Goal: Browse casually: Explore the website without a specific task or goal

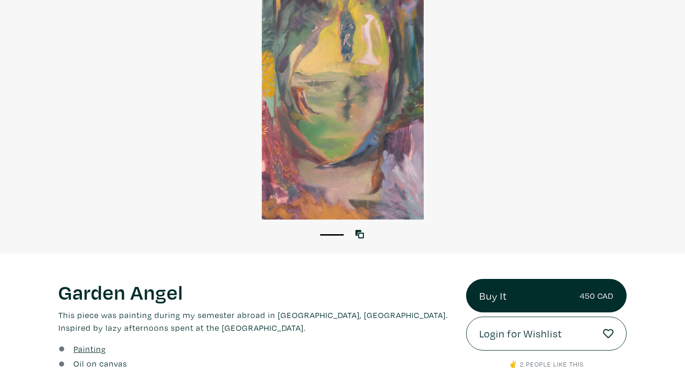
scroll to position [112, 0]
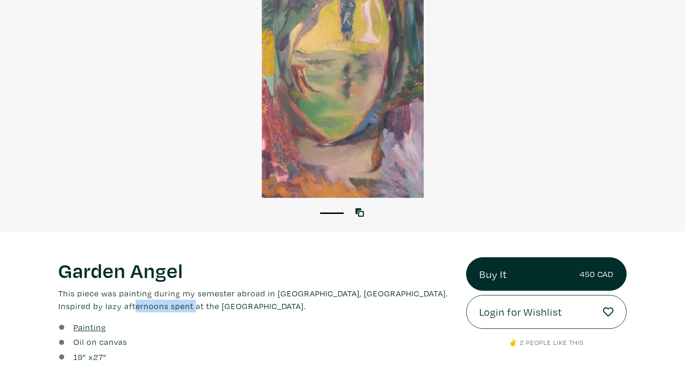
drag, startPoint x: 166, startPoint y: 306, endPoint x: 110, endPoint y: 302, distance: 56.2
click at [110, 302] on p "This piece was painting during my semester abroad in Florence, Italy. Inspired …" at bounding box center [255, 299] width 394 height 25
copy p "Boboli Gardens"
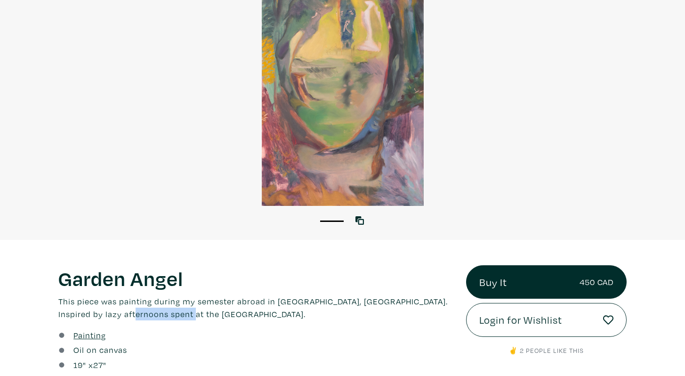
scroll to position [104, 0]
click at [355, 218] on icon at bounding box center [359, 220] width 8 height 8
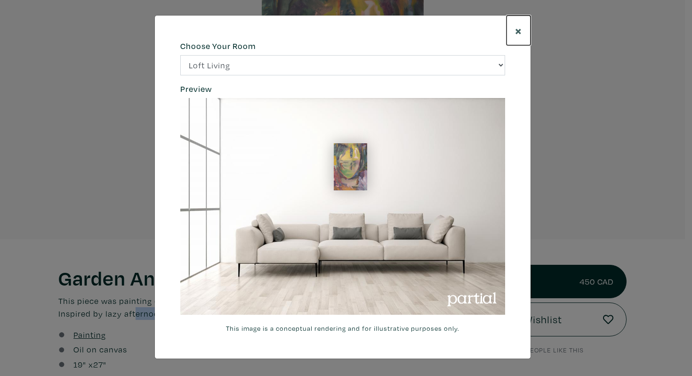
click at [518, 29] on span "×" at bounding box center [518, 30] width 7 height 16
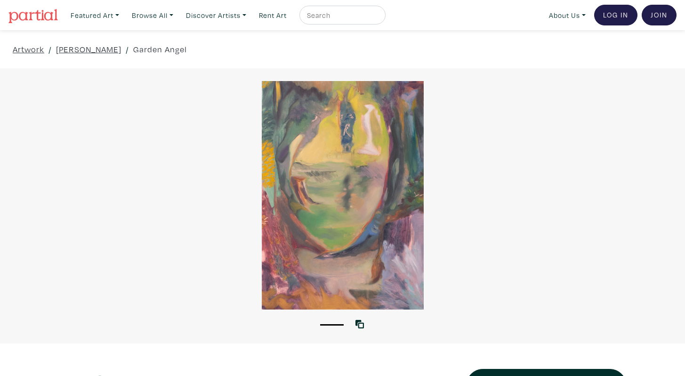
click at [44, 20] on img at bounding box center [32, 16] width 49 height 14
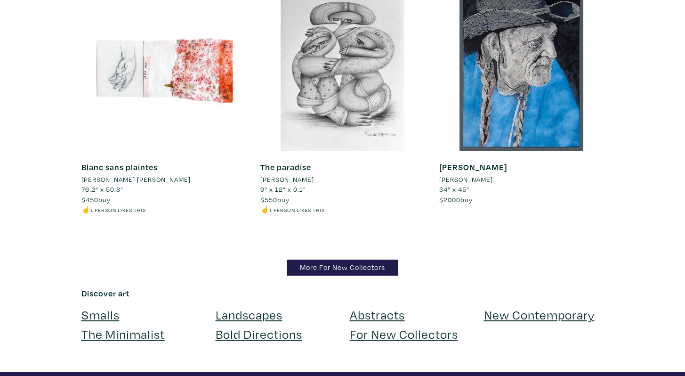
scroll to position [9116, 0]
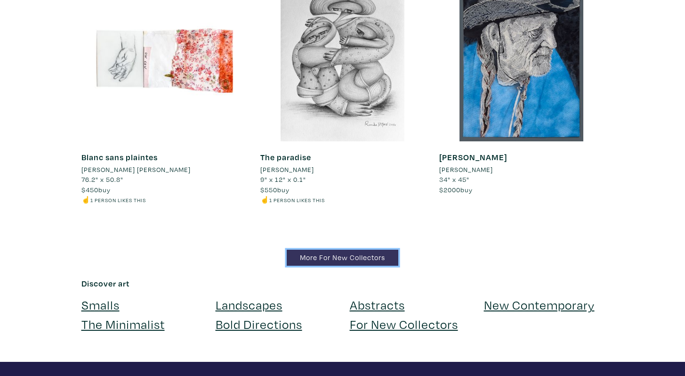
click at [307, 250] on link "More For New Collectors" at bounding box center [343, 258] width 112 height 16
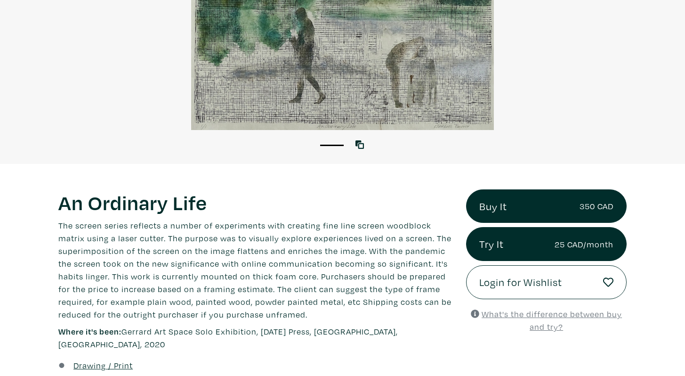
scroll to position [178, 0]
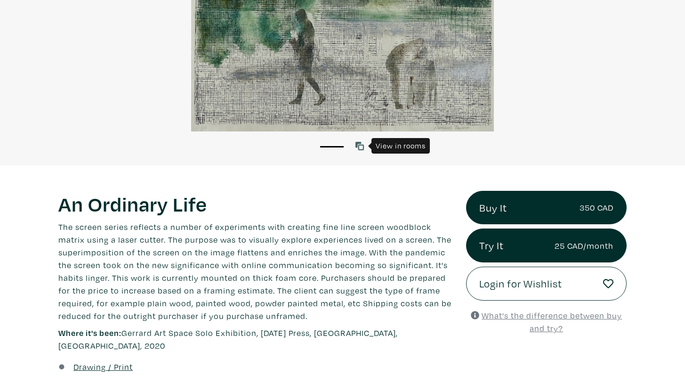
click at [358, 145] on icon at bounding box center [359, 146] width 8 height 8
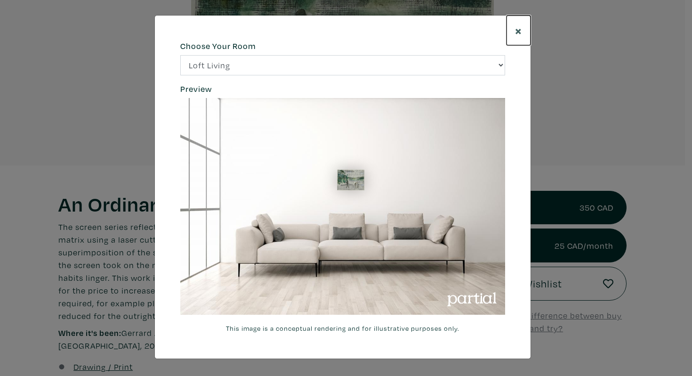
click at [514, 22] on button "×" at bounding box center [519, 31] width 24 height 30
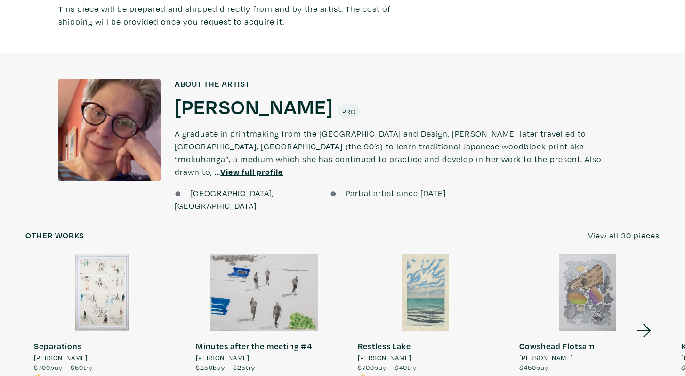
scroll to position [733, 0]
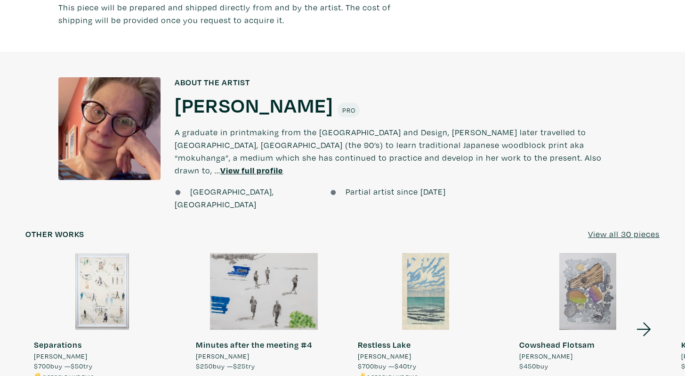
click at [288, 92] on h1 "Elizabeth Forrest" at bounding box center [254, 104] width 159 height 25
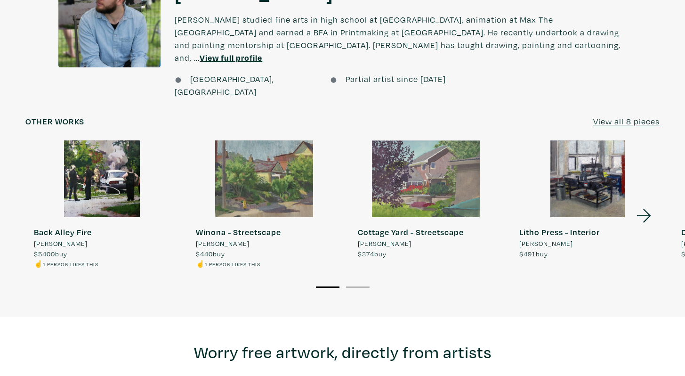
scroll to position [793, 0]
click at [363, 282] on li "2" at bounding box center [358, 286] width 24 height 9
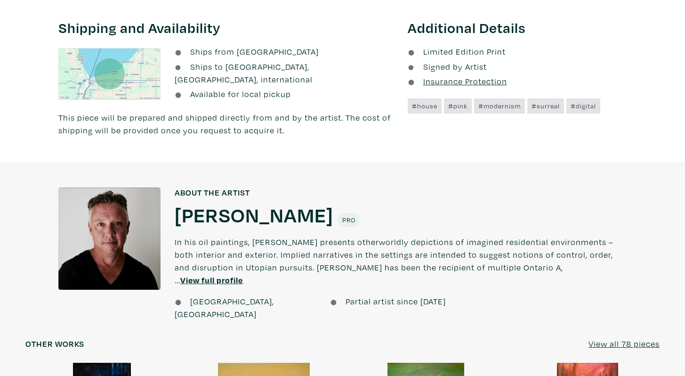
scroll to position [730, 0]
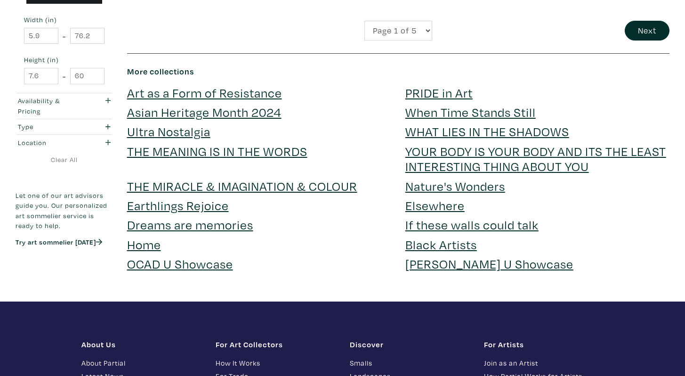
scroll to position [2182, 0]
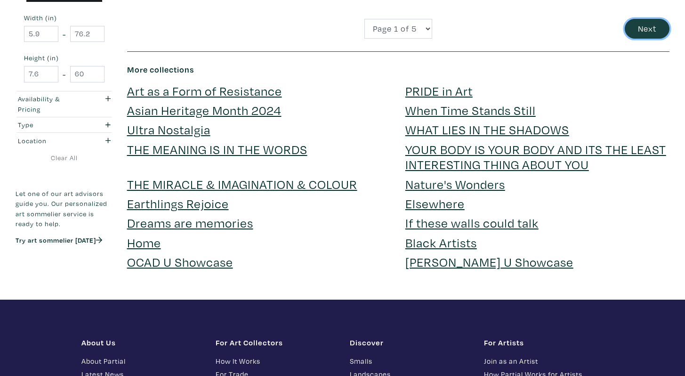
click at [640, 30] on button "Next" at bounding box center [647, 29] width 45 height 20
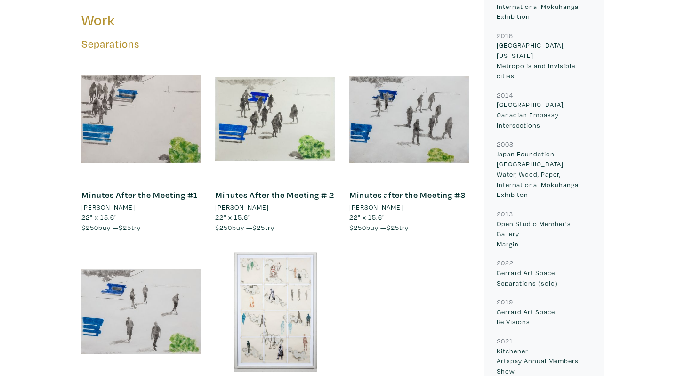
scroll to position [818, 0]
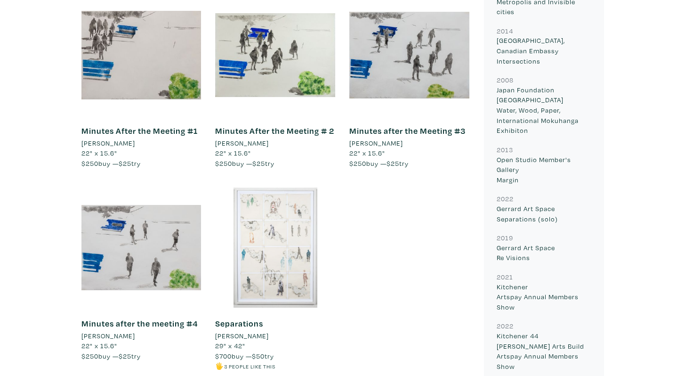
click at [274, 243] on div at bounding box center [275, 247] width 120 height 120
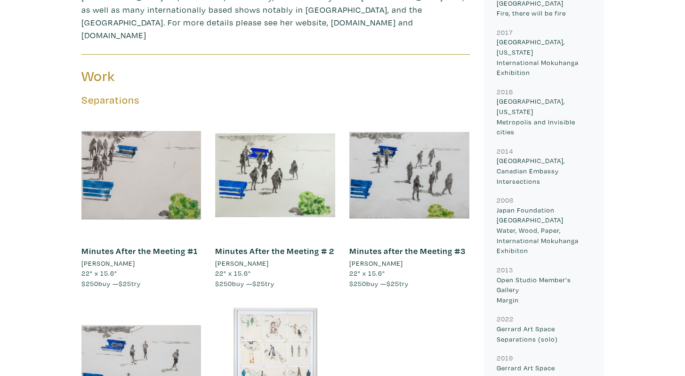
scroll to position [660, 0]
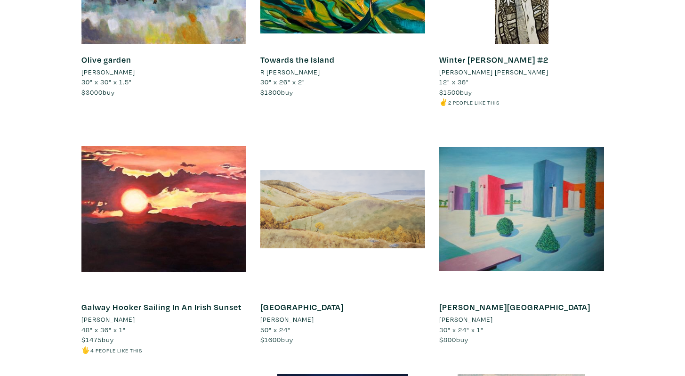
scroll to position [8042, 0]
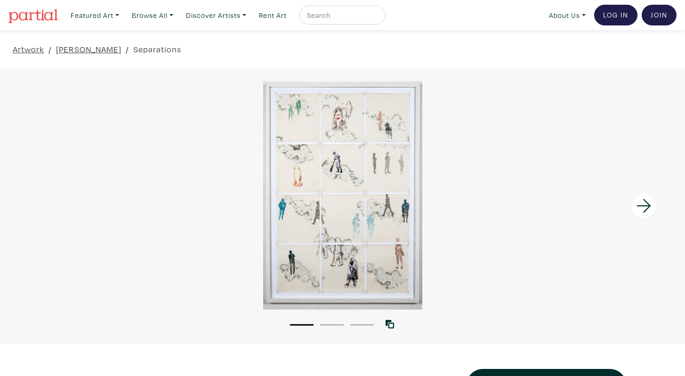
click at [334, 327] on li "2" at bounding box center [332, 323] width 24 height 9
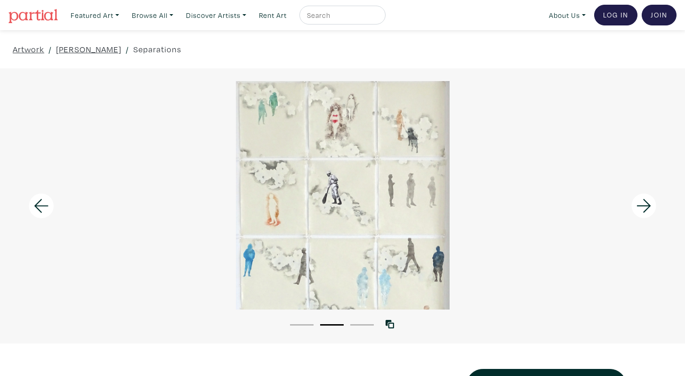
click at [357, 323] on li "3" at bounding box center [362, 323] width 24 height 9
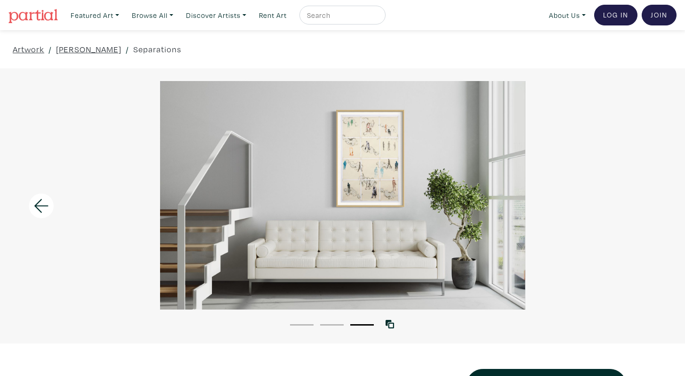
click at [370, 324] on button "3" at bounding box center [362, 324] width 24 height 1
click at [353, 327] on li "3" at bounding box center [362, 323] width 24 height 9
click at [342, 326] on li "2" at bounding box center [332, 323] width 24 height 9
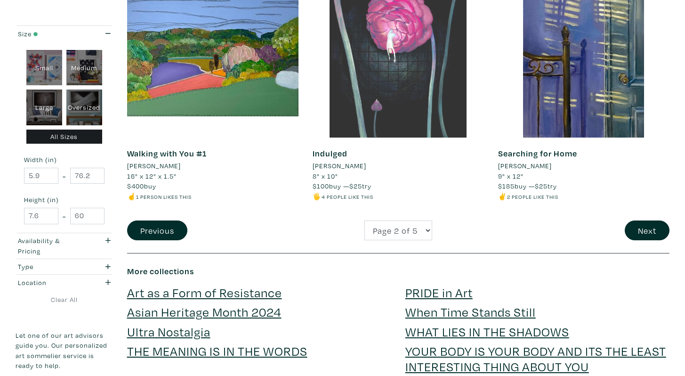
scroll to position [2150, 0]
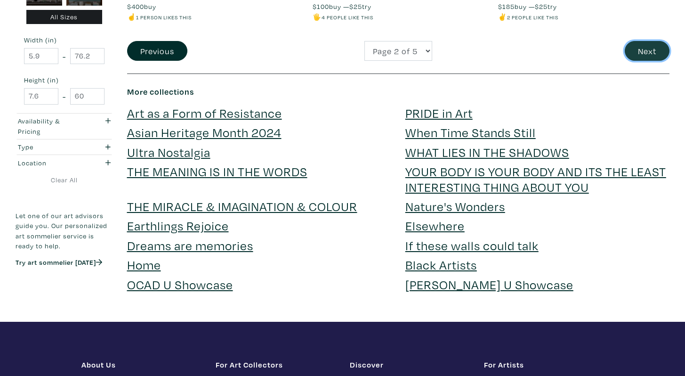
click at [635, 47] on button "Next" at bounding box center [647, 51] width 45 height 20
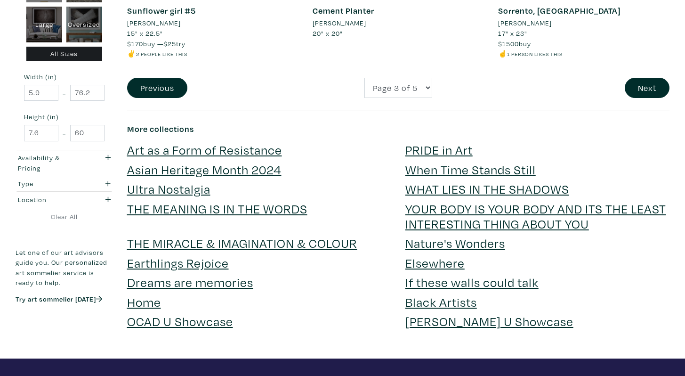
scroll to position [2101, 0]
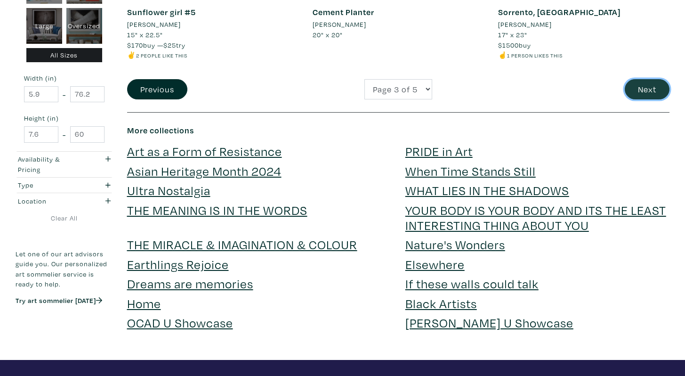
click at [639, 79] on button "Next" at bounding box center [647, 89] width 45 height 20
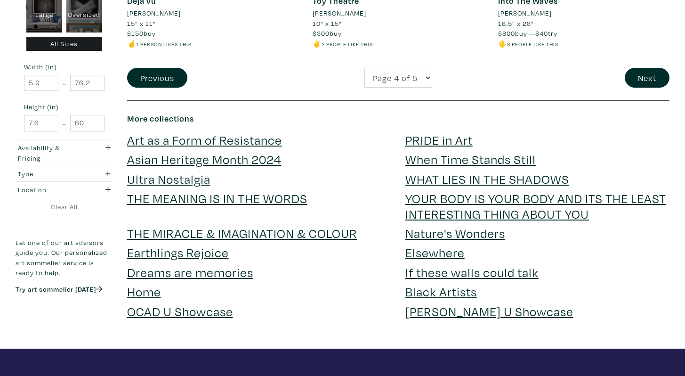
scroll to position [2134, 0]
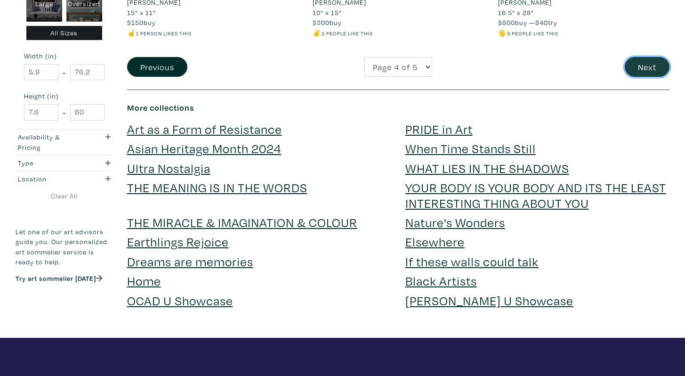
click at [636, 70] on button "Next" at bounding box center [647, 67] width 45 height 20
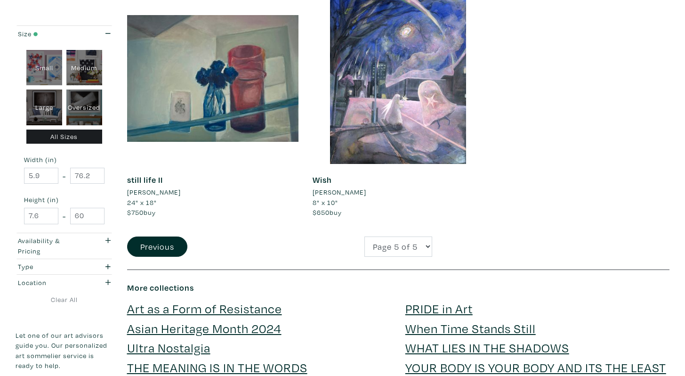
scroll to position [1254, 0]
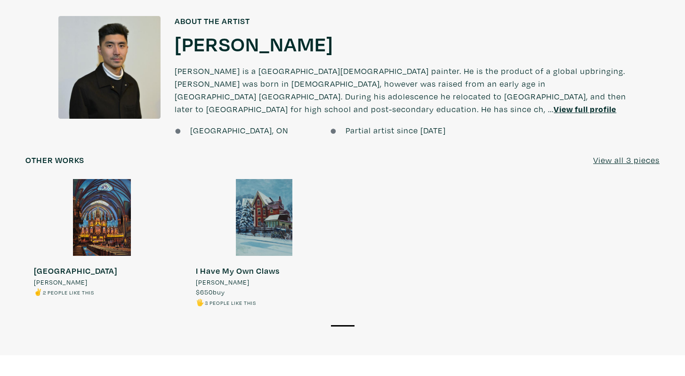
scroll to position [704, 0]
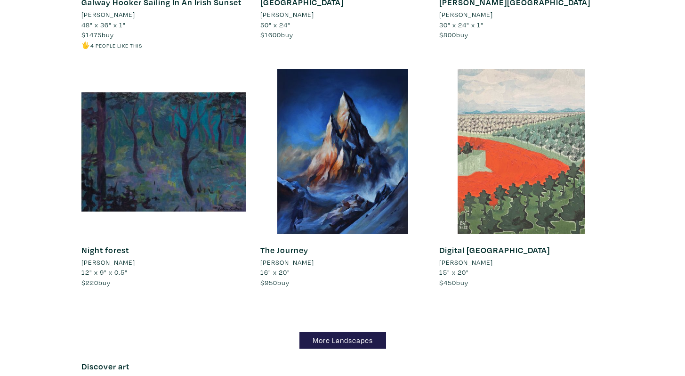
scroll to position [8104, 0]
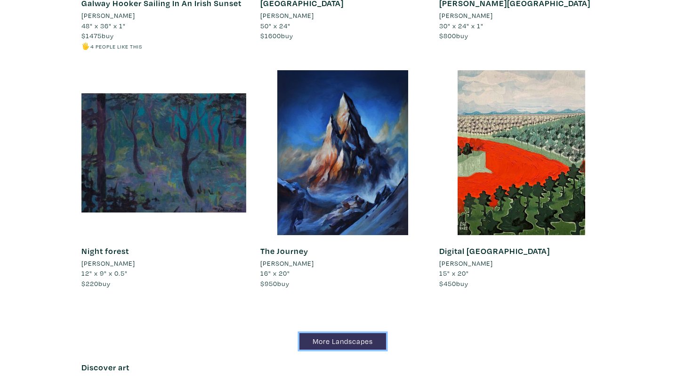
click at [361, 333] on link "More Landscapes" at bounding box center [342, 341] width 87 height 16
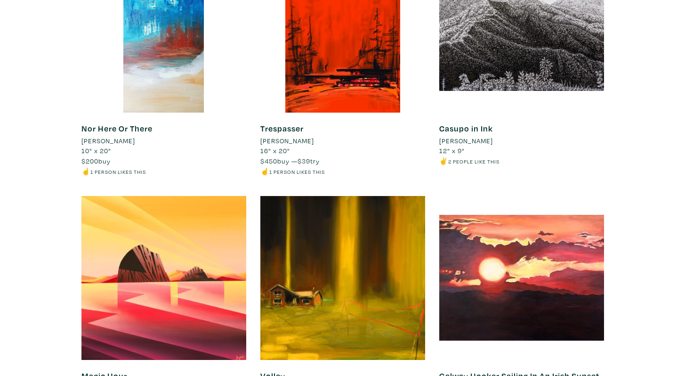
scroll to position [1486, 0]
